Goal: Find specific page/section: Find specific page/section

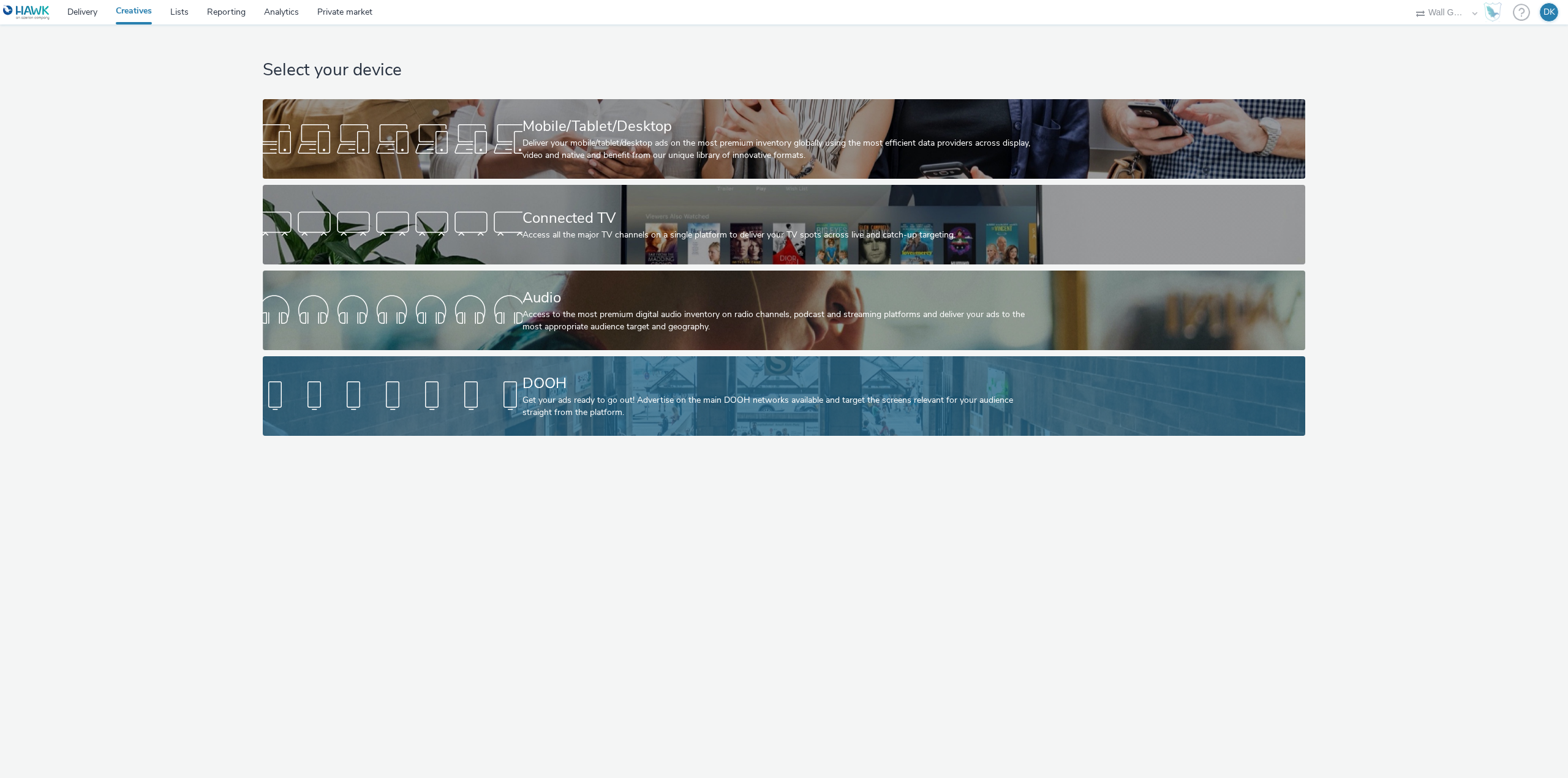
click at [589, 386] on div "DOOH" at bounding box center [782, 384] width 519 height 22
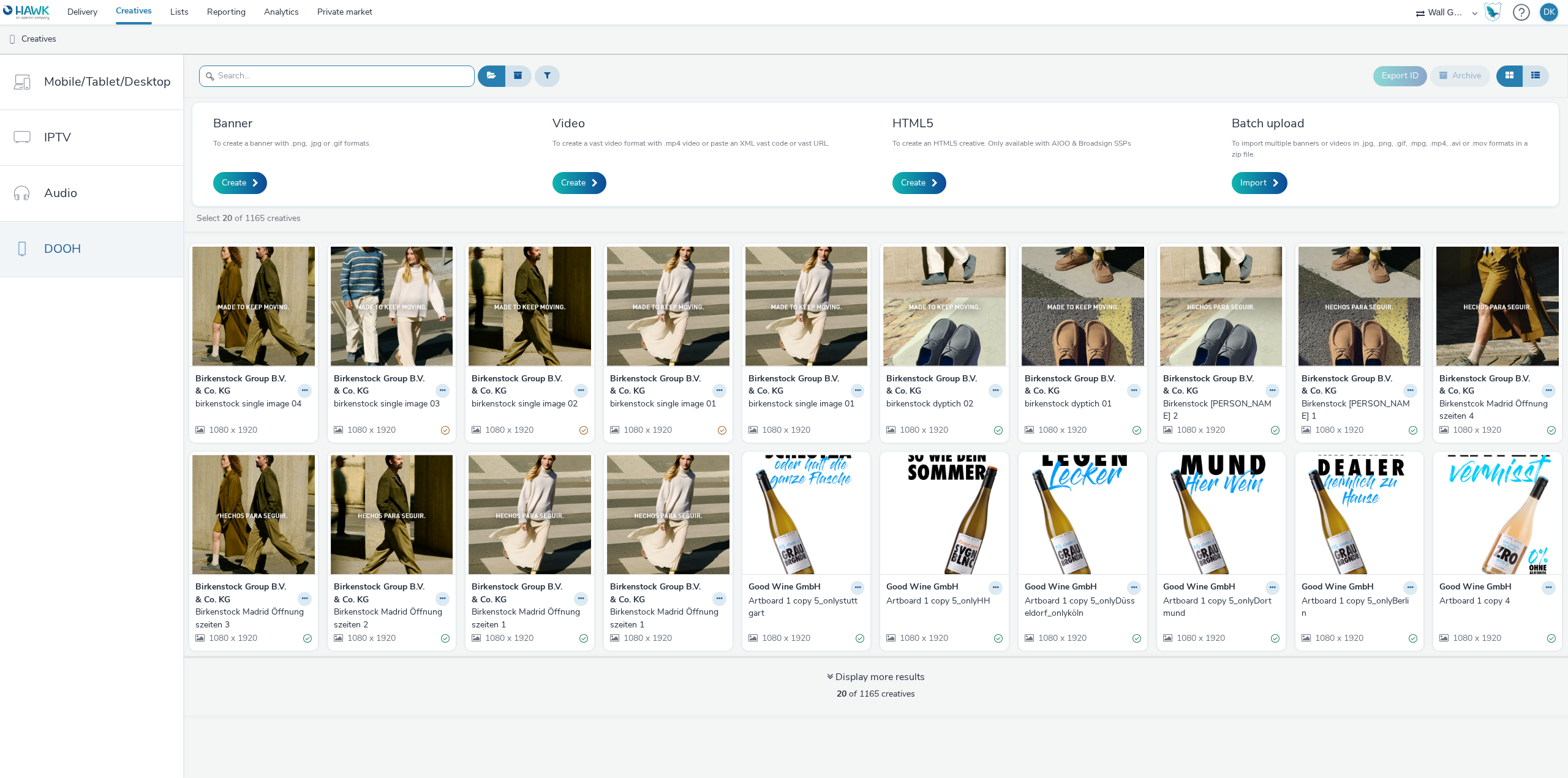
click at [348, 80] on input "text" at bounding box center [336, 76] width 276 height 22
paste input "cde4f84a-a4b0-48c0-8a60-030e32aa6939"
type input "cde4f84a-a4b0-48c0-8a60-030e32aa6939"
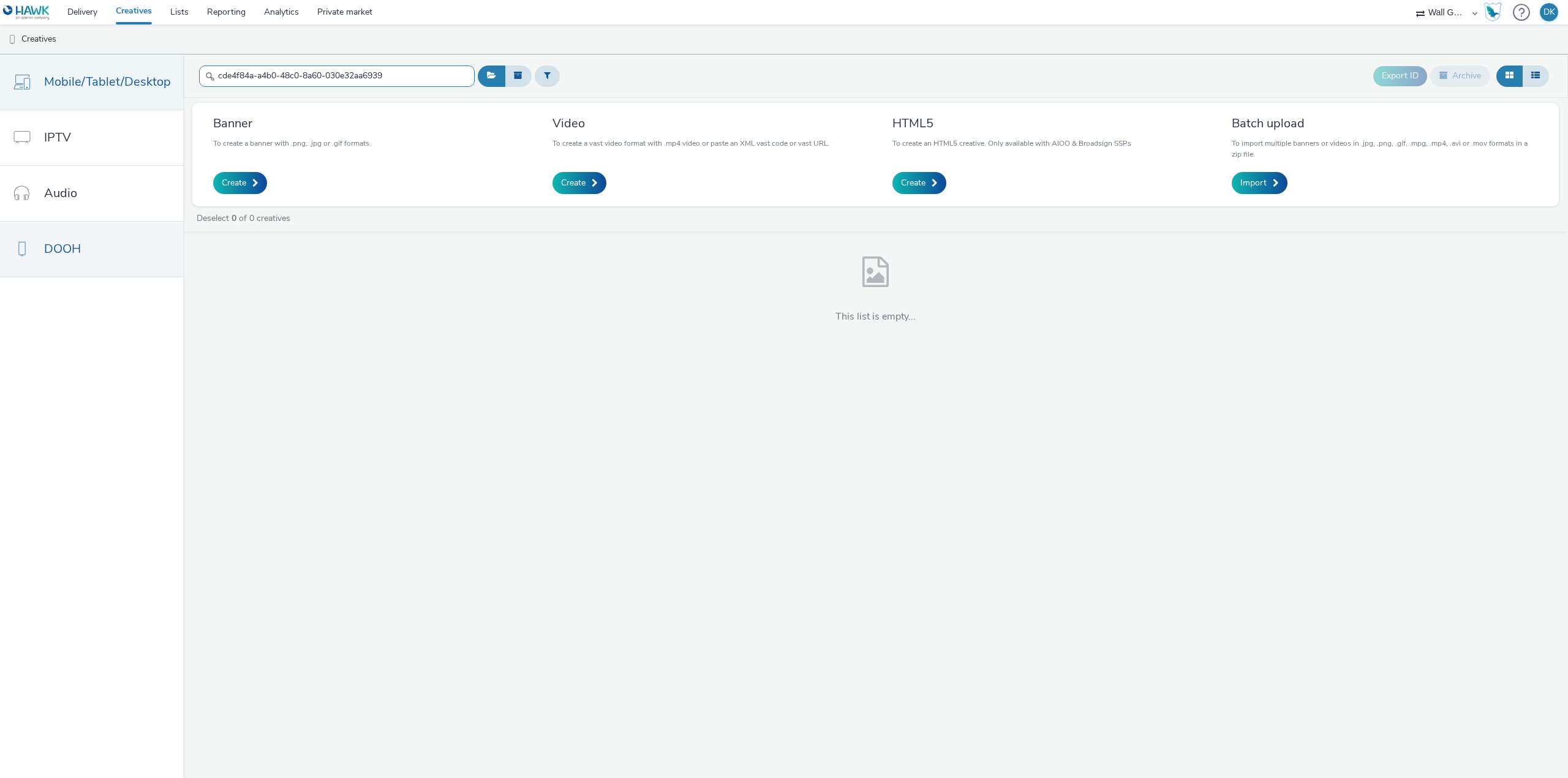
drag, startPoint x: 407, startPoint y: 72, endPoint x: 176, endPoint y: 74, distance: 231.0
click at [176, 74] on div "Mobile/Tablet/Desktop IPTV Audio DOOH cde4f84a-a4b0-48c0-8a60-030e32aa6939 Expo…" at bounding box center [784, 416] width 1568 height 724
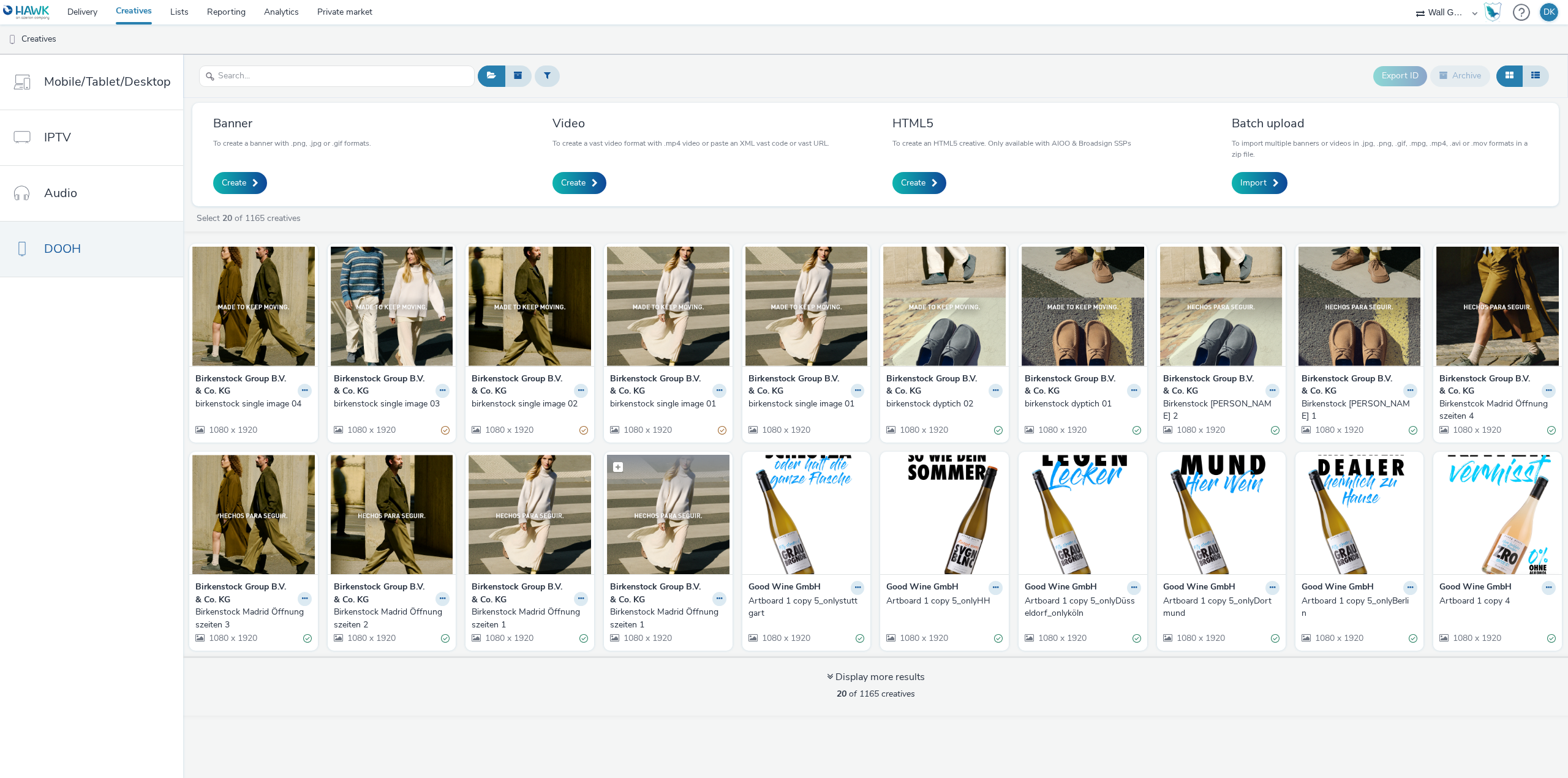
click at [657, 514] on img at bounding box center [667, 515] width 122 height 120
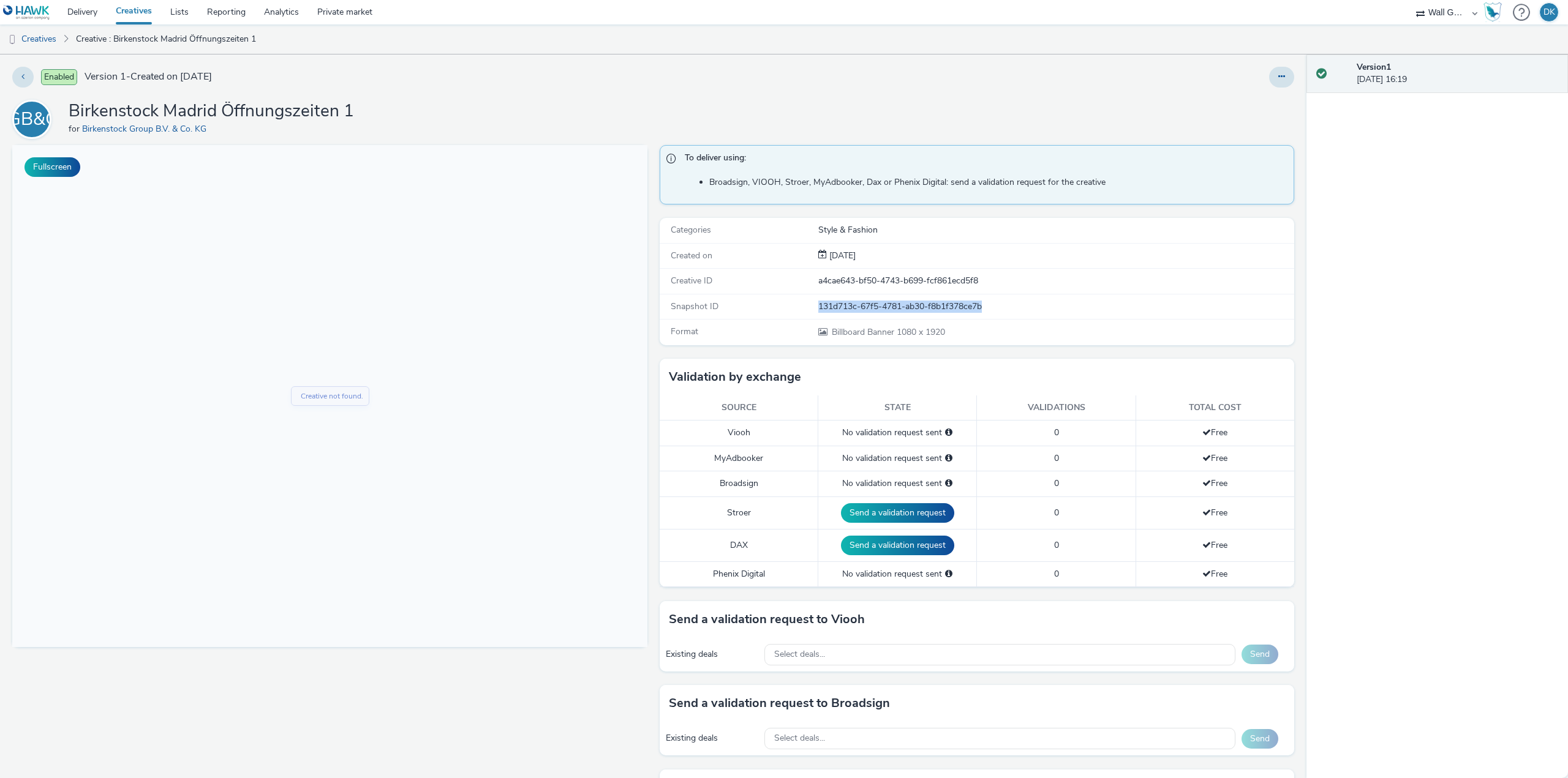
drag, startPoint x: 1025, startPoint y: 310, endPoint x: 780, endPoint y: 305, distance: 245.1
click at [780, 305] on div "Snapshot ID 131d713c-67f5-4781-ab30-f8b1f378ce7b" at bounding box center [977, 307] width 635 height 25
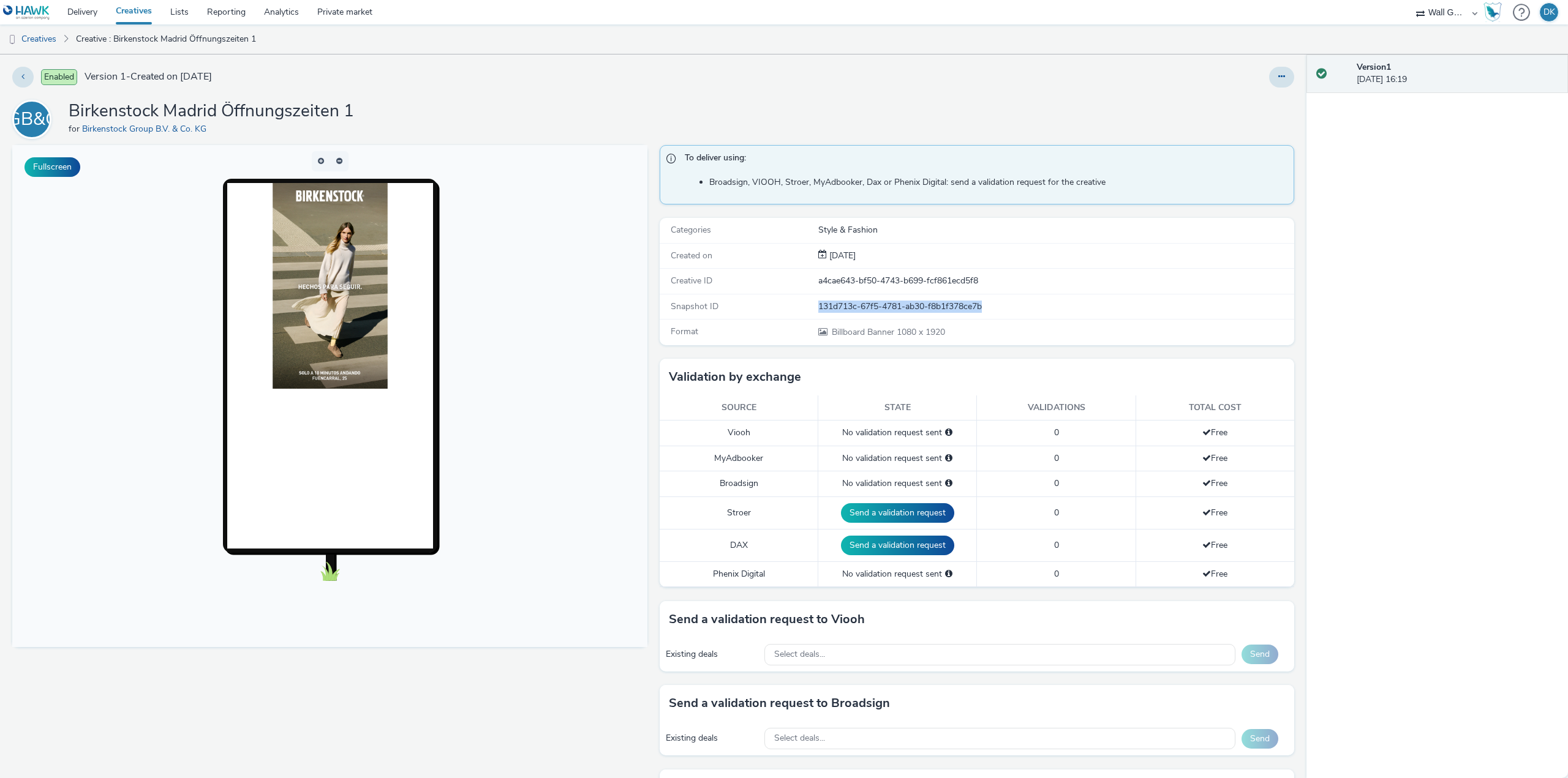
click at [1016, 310] on div "131d713c-67f5-4781-ab30-f8b1f378ce7b" at bounding box center [1056, 307] width 475 height 13
drag, startPoint x: 1004, startPoint y: 308, endPoint x: 802, endPoint y: 310, distance: 202.0
click at [802, 310] on div "Snapshot ID 131d713c-67f5-4781-ab30-f8b1f378ce7b" at bounding box center [977, 307] width 635 height 25
copy div "131d713c-67f5-4781-ab30-f8b1f378ce7b"
click at [93, 7] on link "Delivery" at bounding box center [82, 12] width 48 height 24
